Goal: Obtain resource: Obtain resource

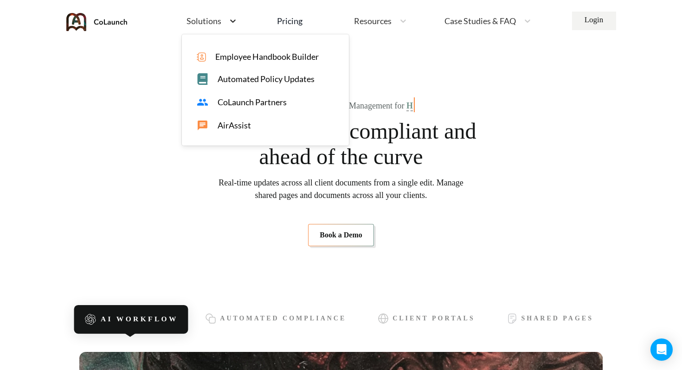
click at [231, 21] on icon at bounding box center [233, 20] width 6 height 3
click at [128, 187] on section "AI-Powered Document Management for Insurance Agencies Stay organized, compliant…" at bounding box center [340, 173] width 523 height 205
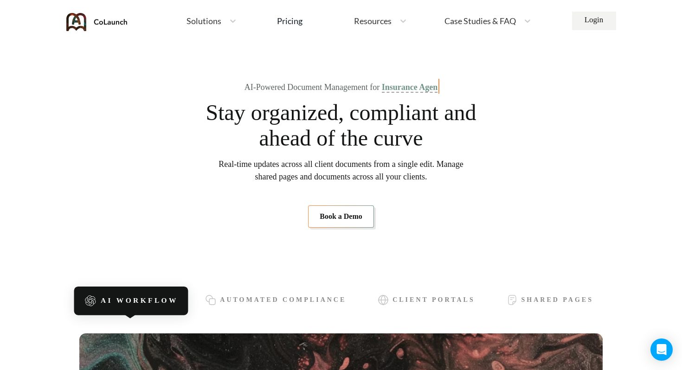
scroll to position [19, 0]
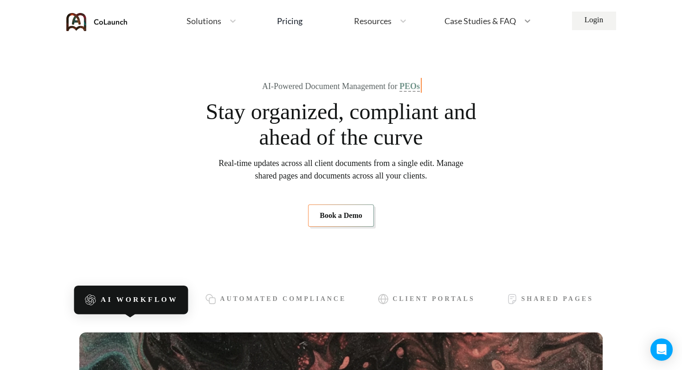
click at [528, 20] on icon at bounding box center [527, 20] width 9 height 9
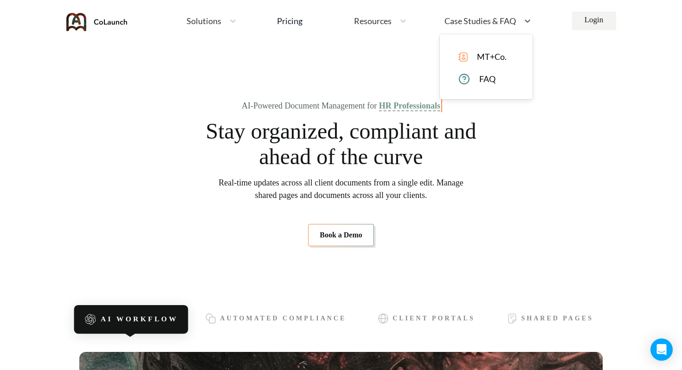
click at [491, 57] on span "MT+Co." at bounding box center [492, 57] width 30 height 10
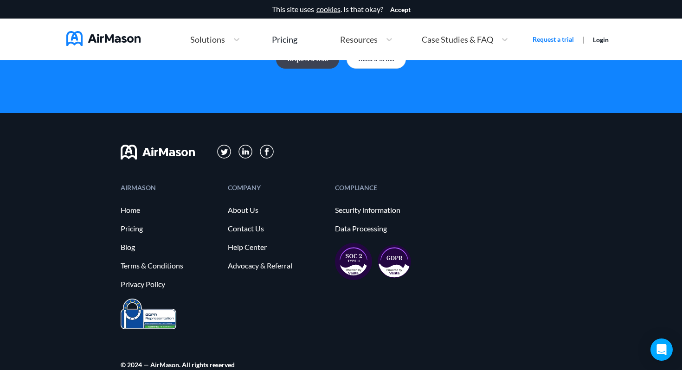
scroll to position [2637, 0]
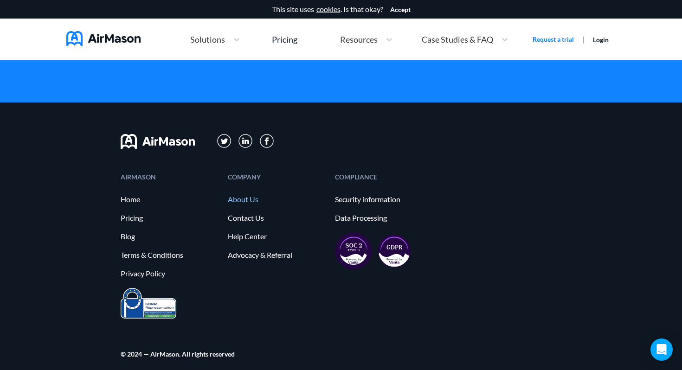
click at [250, 197] on link "About Us" at bounding box center [277, 199] width 98 height 8
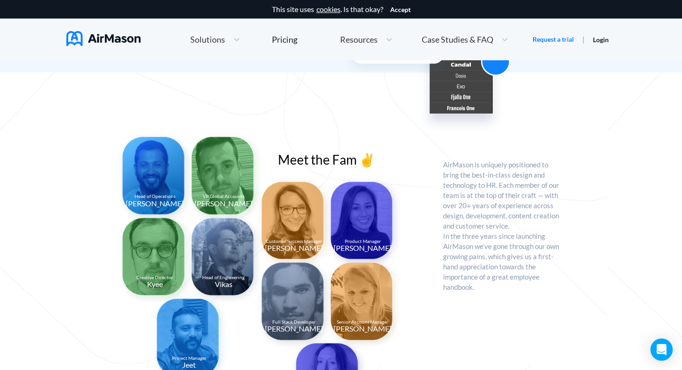
scroll to position [633, 0]
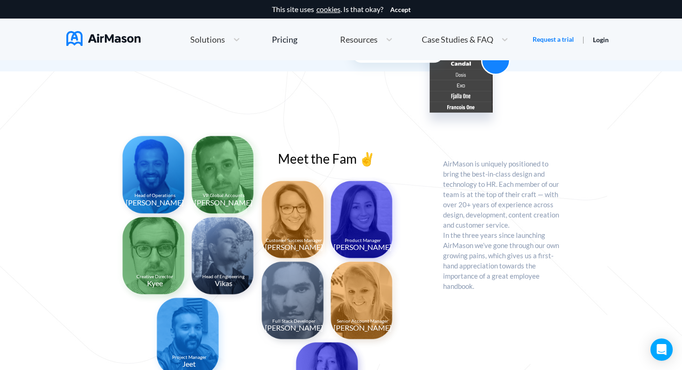
click at [217, 172] on img at bounding box center [224, 176] width 77 height 93
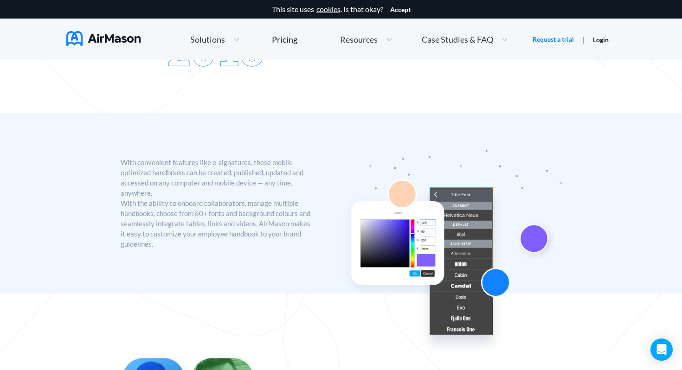
scroll to position [410, 0]
click at [290, 43] on div "Pricing" at bounding box center [285, 39] width 26 height 8
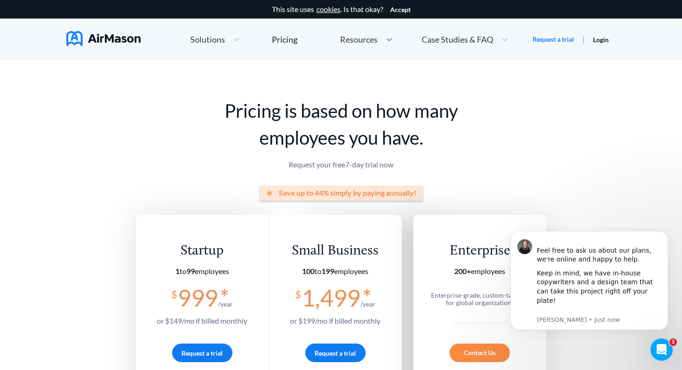
click at [387, 39] on icon at bounding box center [390, 39] width 6 height 3
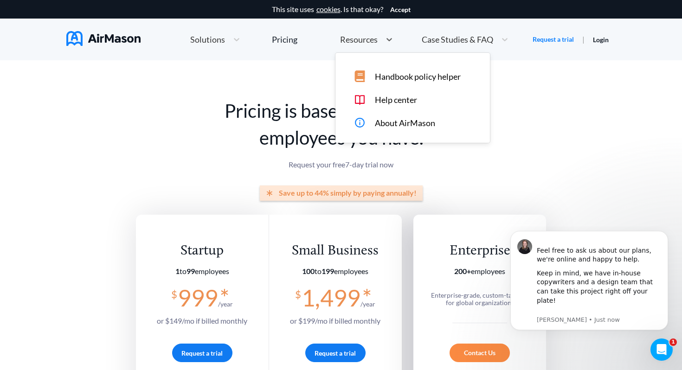
click at [406, 73] on span "Handbook policy helper" at bounding box center [418, 77] width 86 height 10
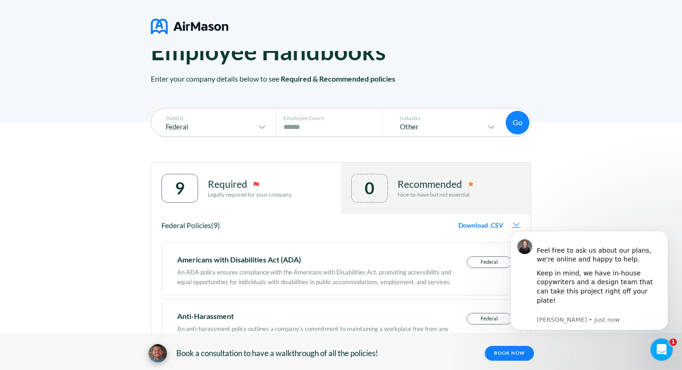
scroll to position [50, 0]
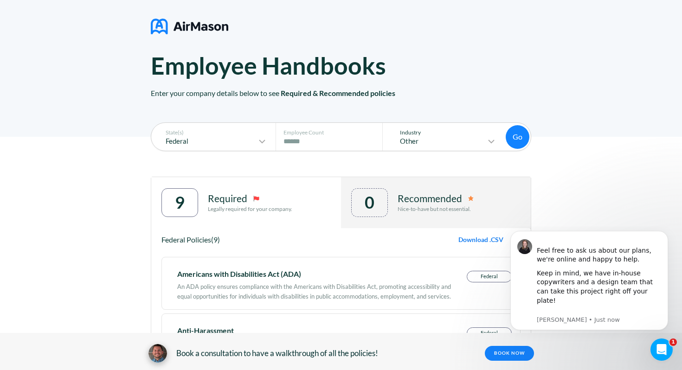
click at [491, 142] on icon at bounding box center [492, 141] width 6 height 3
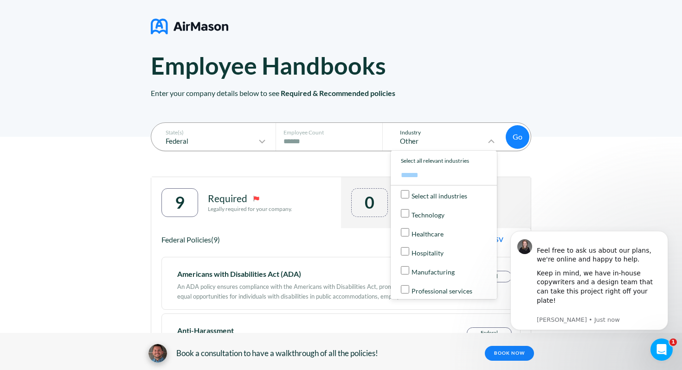
click at [491, 142] on icon at bounding box center [491, 141] width 11 height 11
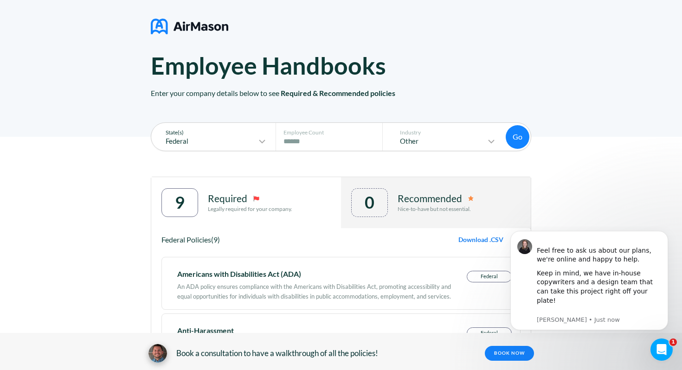
click at [262, 142] on icon at bounding box center [262, 141] width 11 height 11
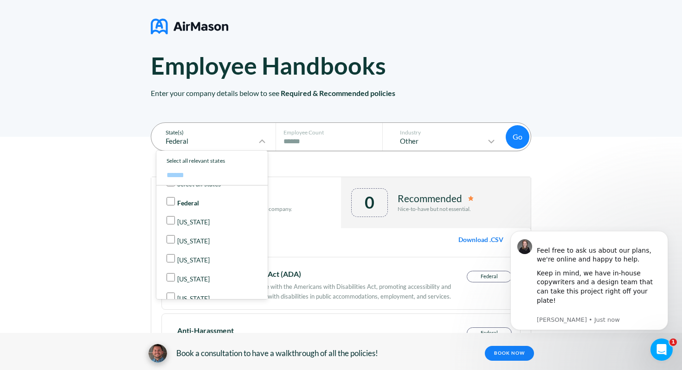
scroll to position [0, 0]
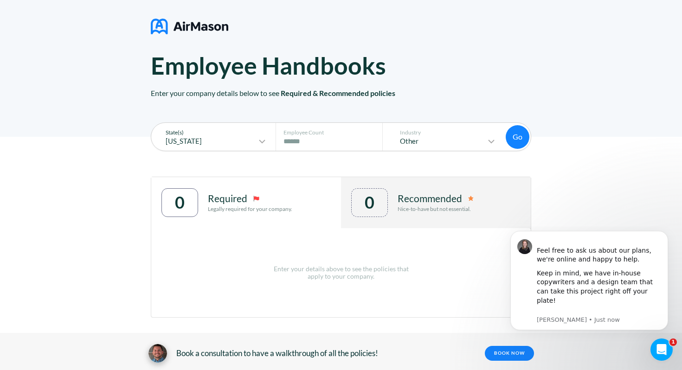
click at [513, 134] on button "Go" at bounding box center [518, 137] width 24 height 24
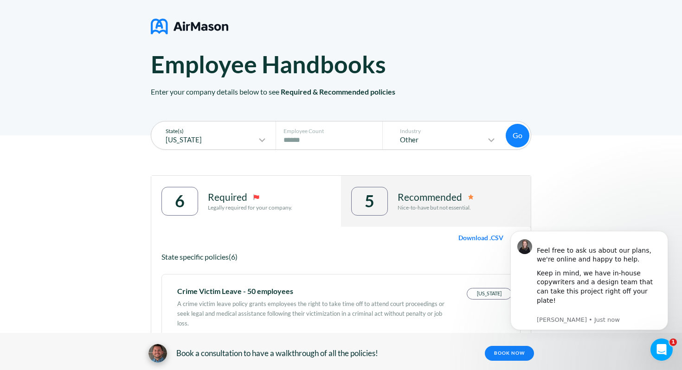
scroll to position [50, 0]
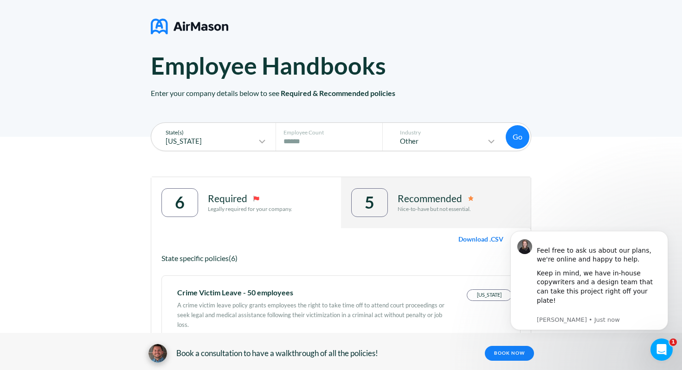
click at [257, 144] on icon at bounding box center [262, 141] width 11 height 11
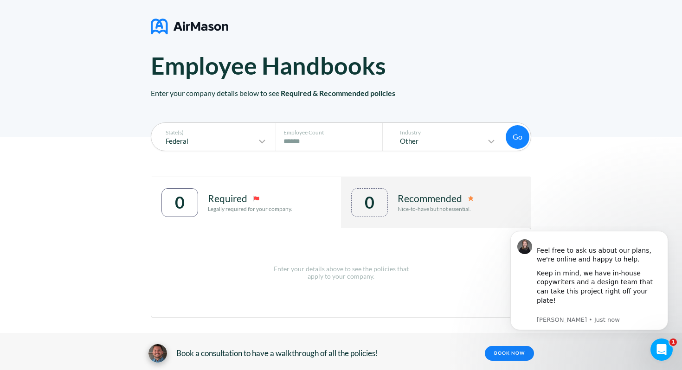
click at [520, 136] on button "Go" at bounding box center [518, 137] width 24 height 24
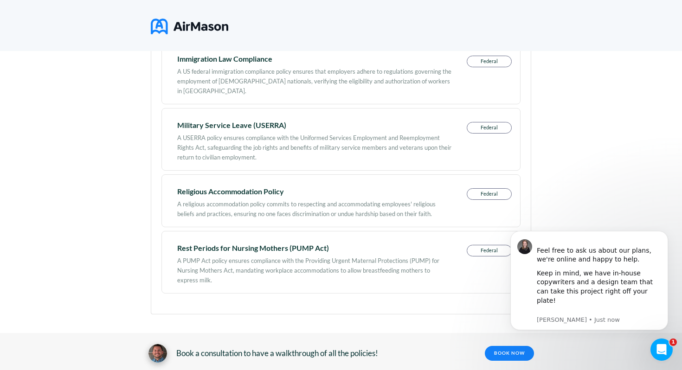
scroll to position [558, 0]
click at [665, 235] on icon "Dismiss notification" at bounding box center [665, 233] width 3 height 3
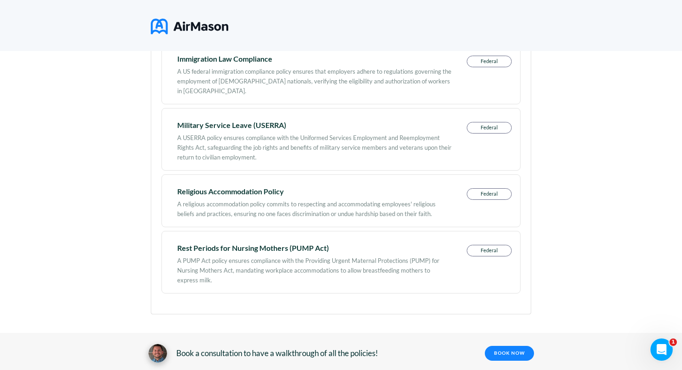
click at [131, 225] on div "State(s) Federal Employee Count # of Employees **** Industry Other Go Go 9 Requ…" at bounding box center [341, 0] width 682 height 742
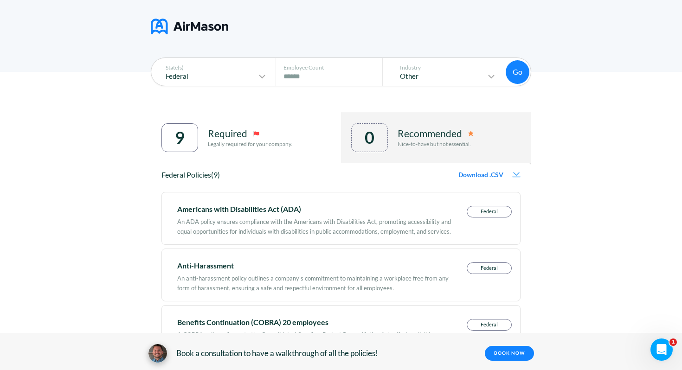
scroll to position [114, 0]
click at [263, 77] on icon at bounding box center [262, 77] width 6 height 3
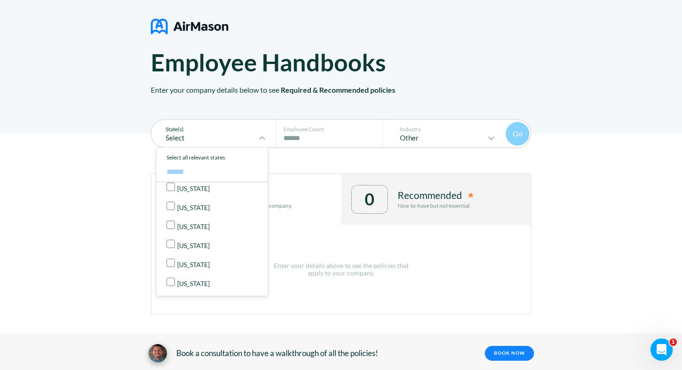
scroll to position [120, 0]
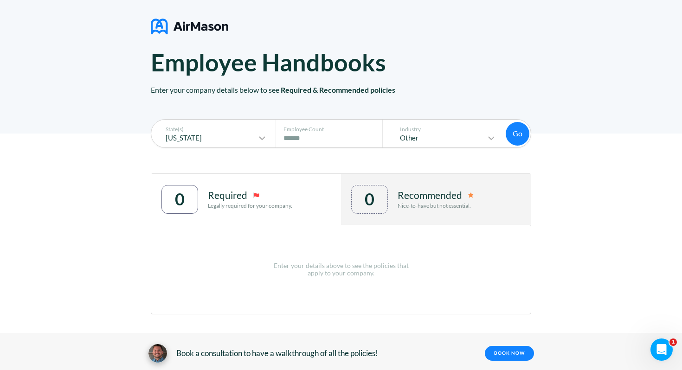
click at [513, 137] on button "Go" at bounding box center [518, 134] width 24 height 24
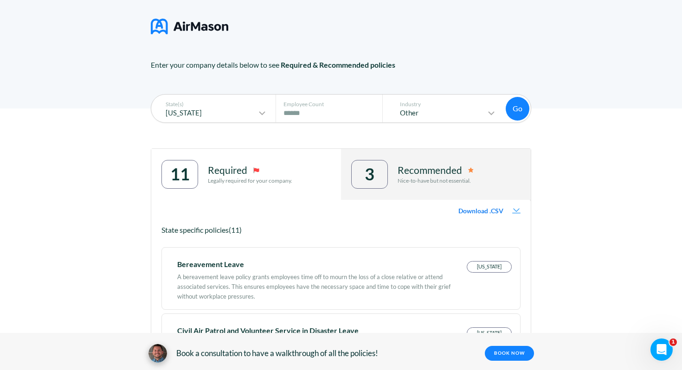
scroll to position [79, 0]
click at [407, 171] on p "Recommended" at bounding box center [430, 169] width 65 height 11
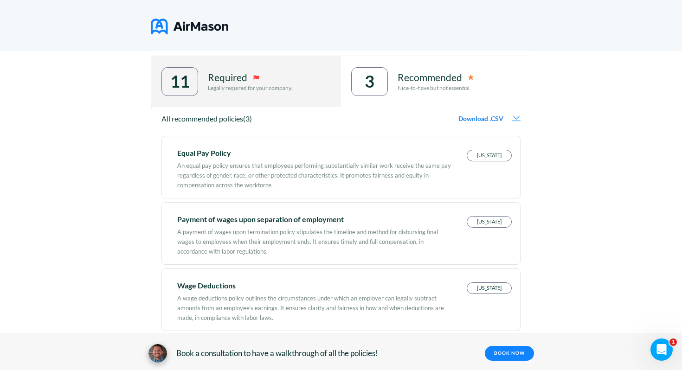
scroll to position [191, 0]
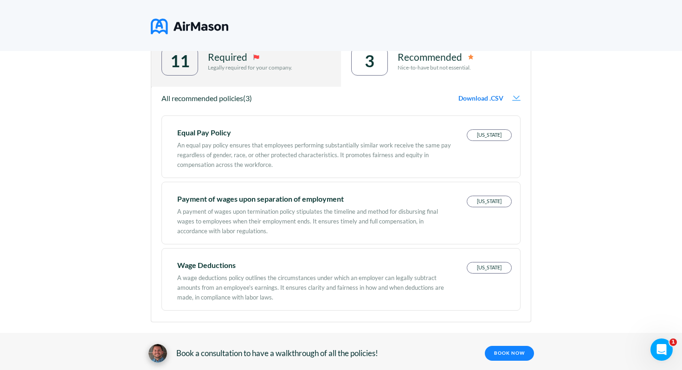
click at [339, 278] on div "A wage deductions policy outlines the circumstances under which an employer can…" at bounding box center [314, 286] width 274 height 34
click at [485, 270] on p "[US_STATE]" at bounding box center [489, 268] width 44 height 11
click at [263, 71] on div "Required Legally required for your company." at bounding box center [250, 61] width 84 height 29
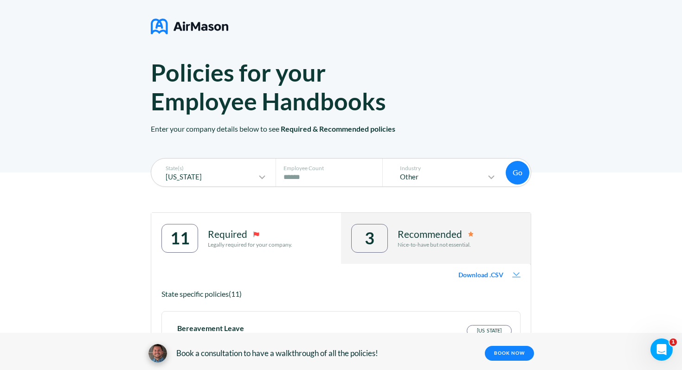
scroll to position [0, 0]
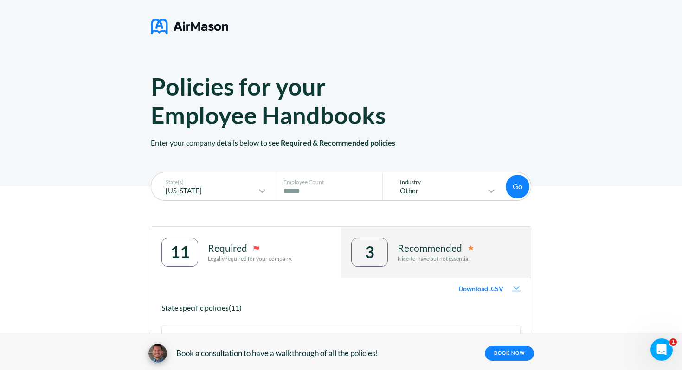
click at [445, 187] on p "Other" at bounding box center [438, 191] width 95 height 8
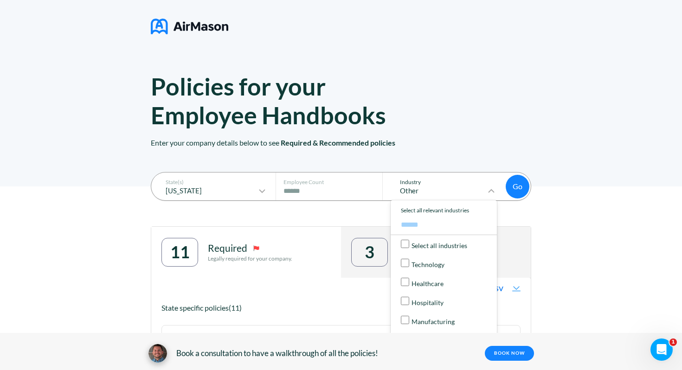
click at [445, 187] on p "Other" at bounding box center [438, 191] width 95 height 8
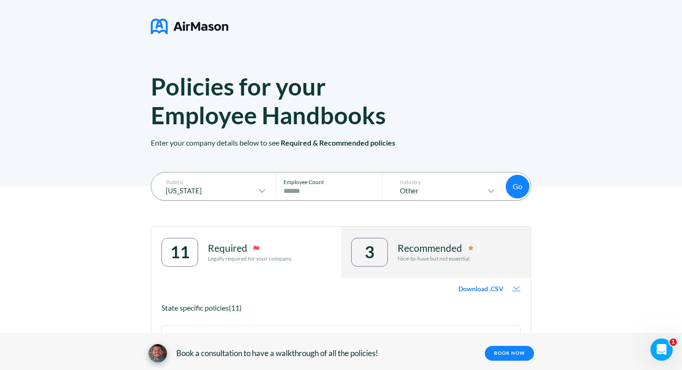
click at [315, 188] on input "****" at bounding box center [332, 191] width 97 height 11
click at [261, 191] on icon at bounding box center [262, 191] width 6 height 3
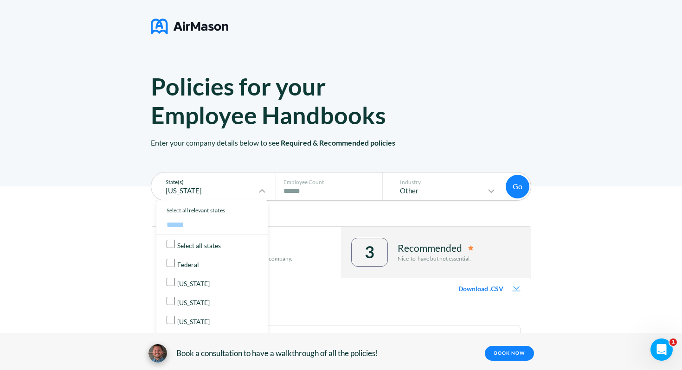
click at [261, 191] on icon at bounding box center [262, 191] width 6 height 3
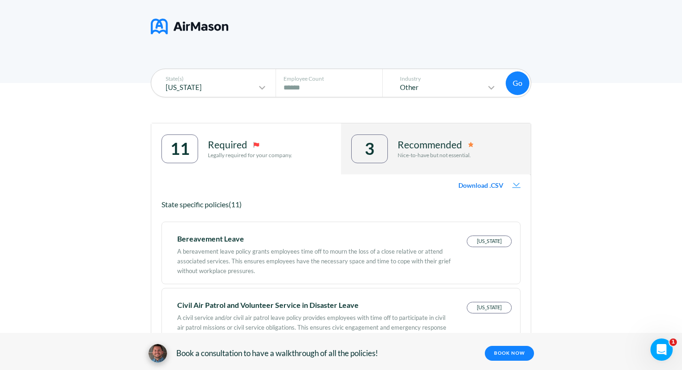
scroll to position [89, 0]
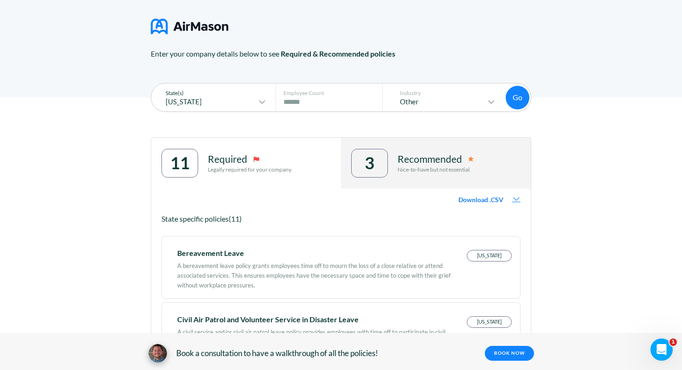
click at [266, 102] on icon at bounding box center [262, 102] width 11 height 11
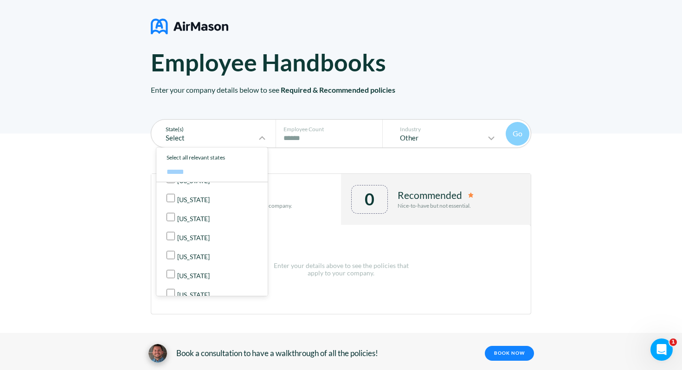
scroll to position [186, 0]
click at [193, 177] on input "text" at bounding box center [211, 172] width 111 height 18
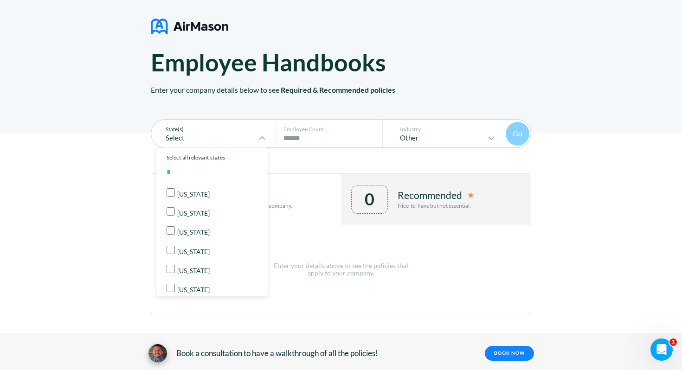
type input "*"
click at [175, 193] on div "[US_STATE]" at bounding box center [215, 193] width 97 height 10
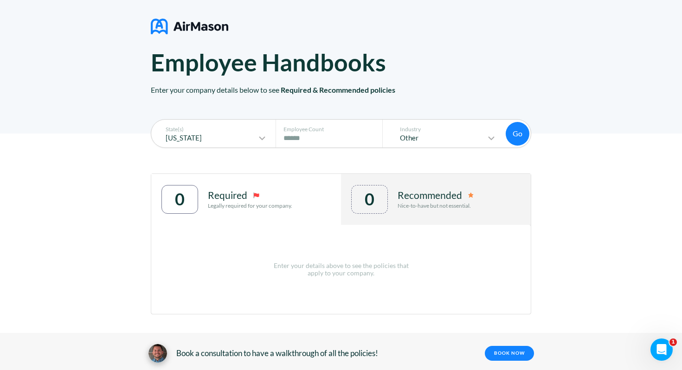
click at [514, 138] on button "Go" at bounding box center [518, 134] width 24 height 24
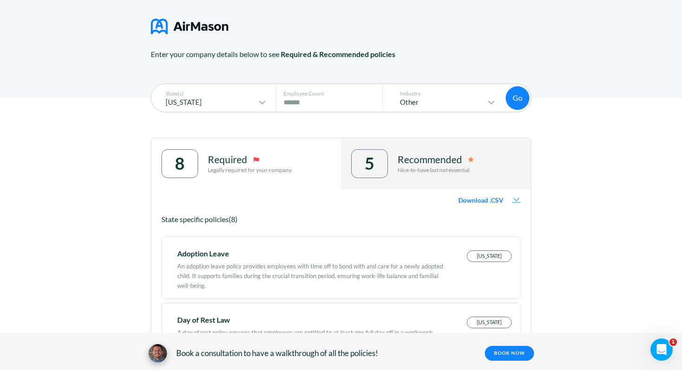
scroll to position [0, 0]
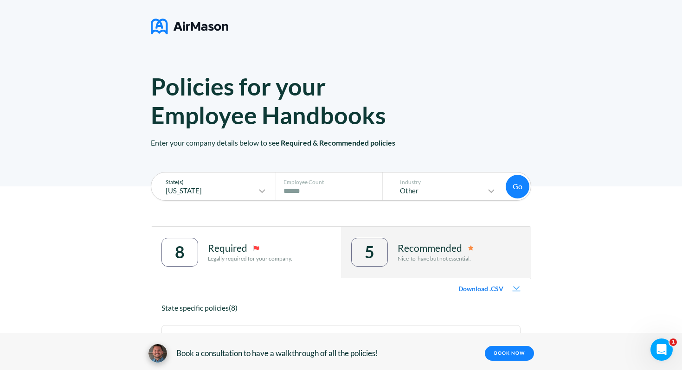
click at [248, 189] on p "[US_STATE]" at bounding box center [206, 191] width 100 height 8
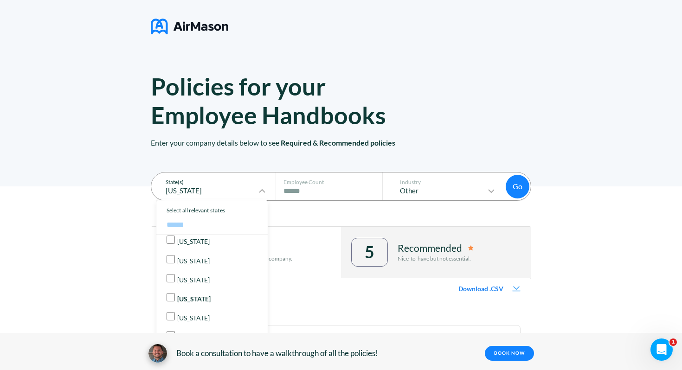
scroll to position [293, 0]
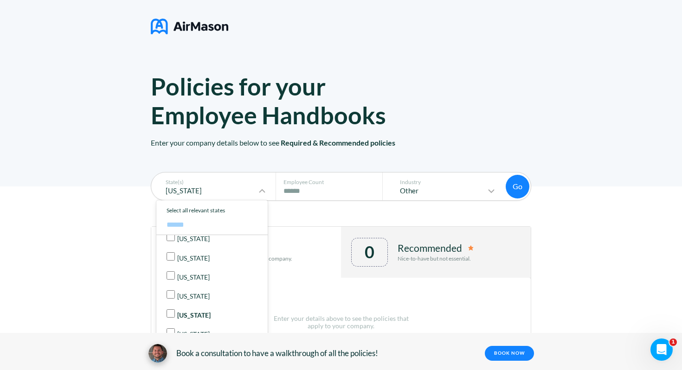
click at [517, 187] on button "Go" at bounding box center [518, 187] width 24 height 24
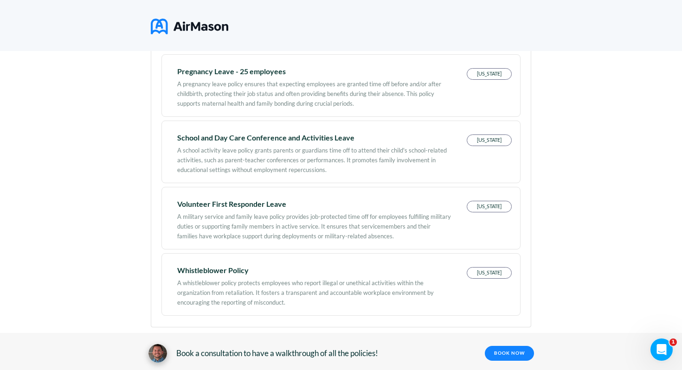
scroll to position [393, 0]
click at [274, 218] on div "A military service and family leave policy provides job-protected time off for …" at bounding box center [314, 225] width 274 height 34
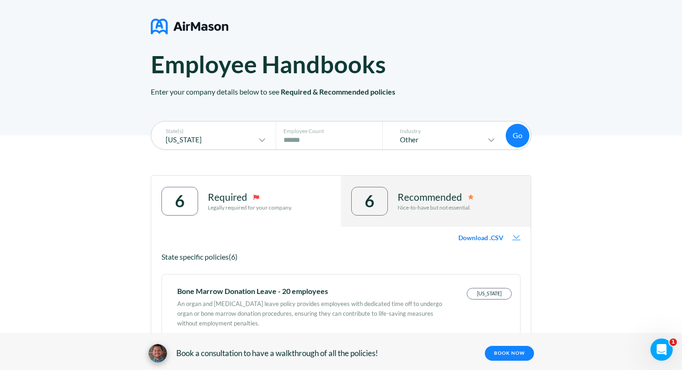
scroll to position [0, 0]
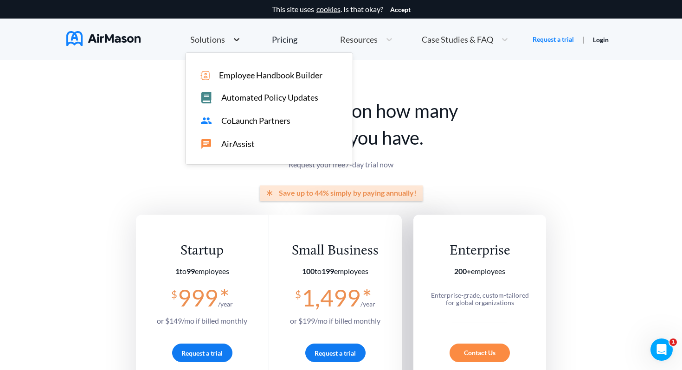
click at [234, 38] on icon at bounding box center [236, 39] width 9 height 9
click at [231, 143] on span "AirAssist" at bounding box center [237, 144] width 33 height 10
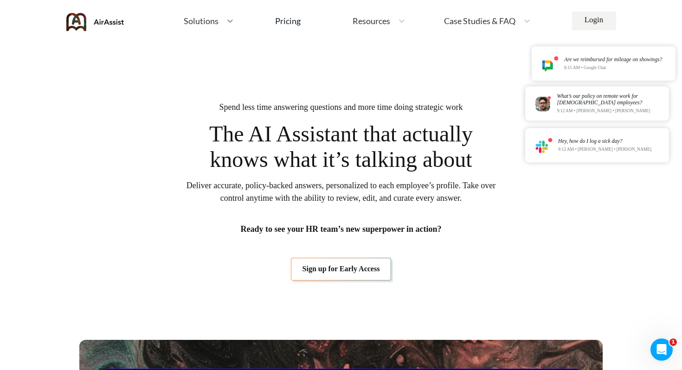
click at [229, 18] on icon at bounding box center [230, 20] width 9 height 9
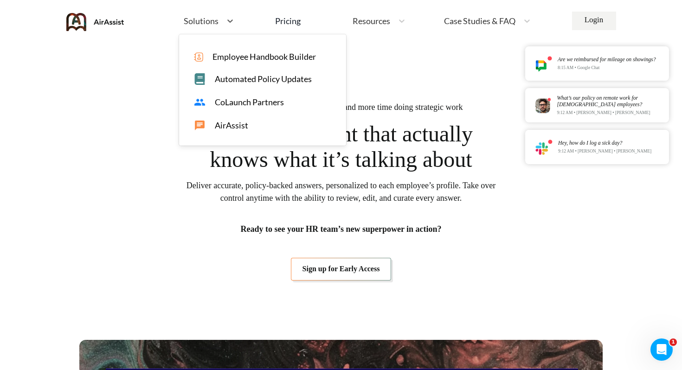
click at [264, 81] on span "Automated Policy Updates" at bounding box center [263, 79] width 97 height 10
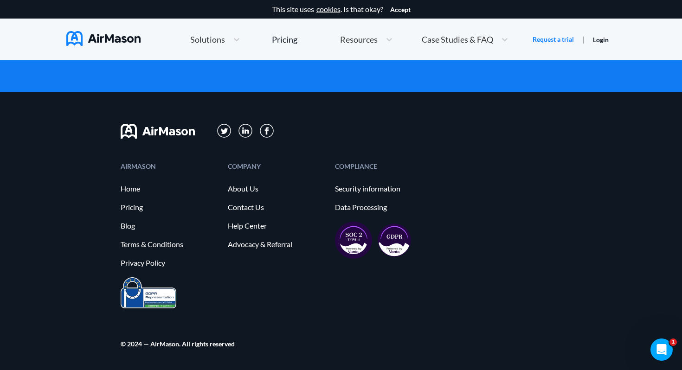
scroll to position [1989, 0]
